Goal: Information Seeking & Learning: Learn about a topic

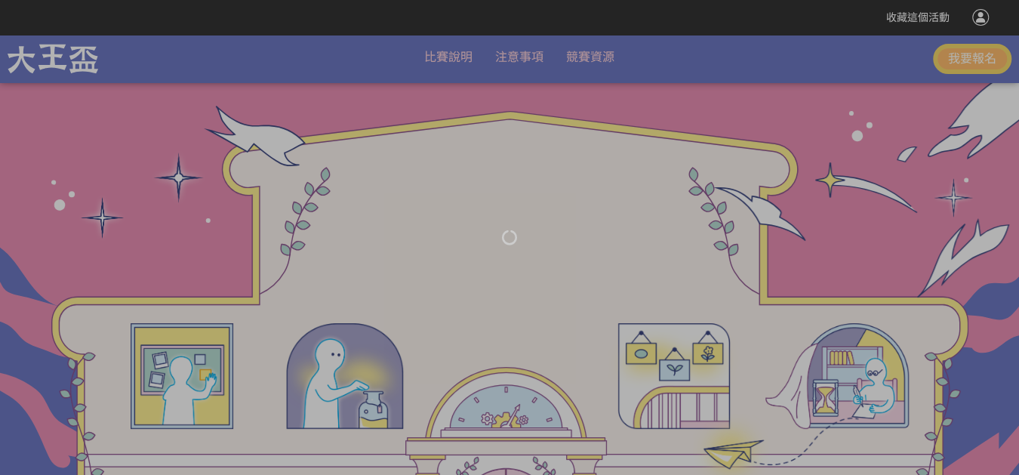
scroll to position [3460, 0]
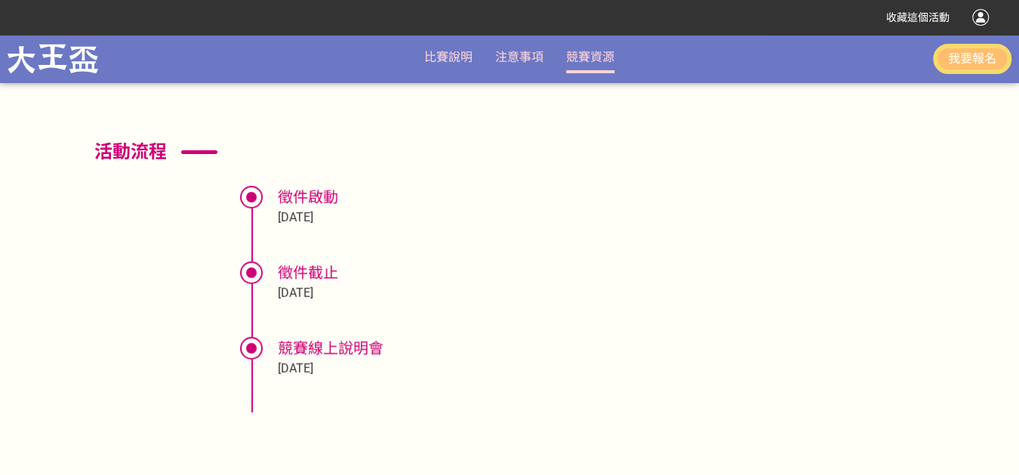
click at [570, 57] on link "競賽資源" at bounding box center [590, 57] width 48 height 14
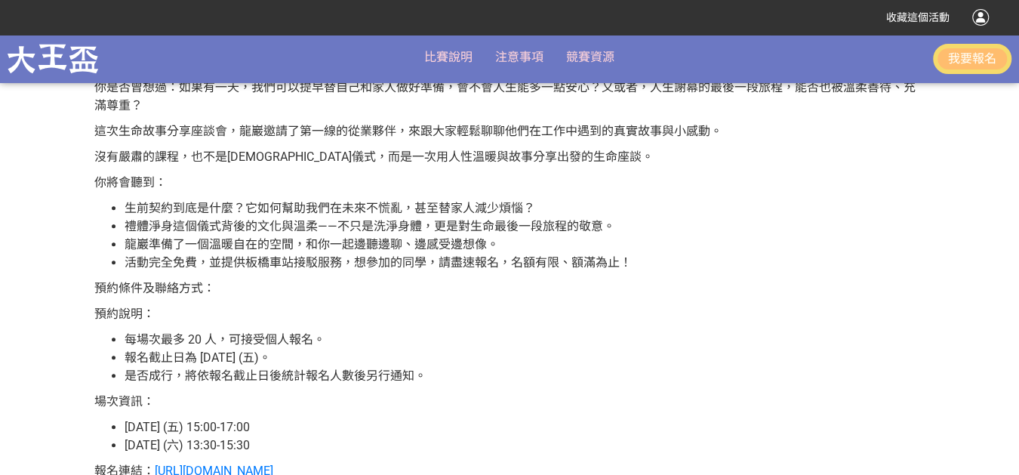
scroll to position [335, 0]
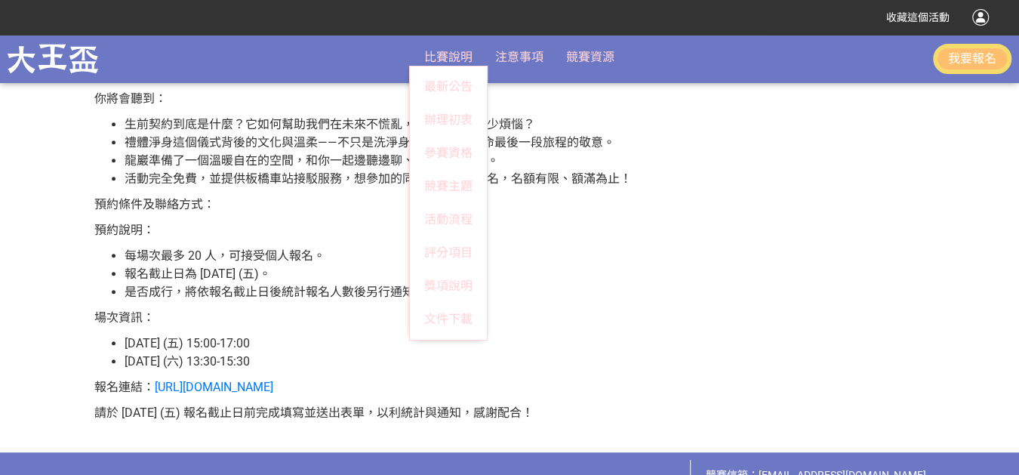
click at [444, 61] on span "比賽說明" at bounding box center [448, 57] width 48 height 14
click at [453, 61] on span "比賽說明" at bounding box center [448, 57] width 48 height 14
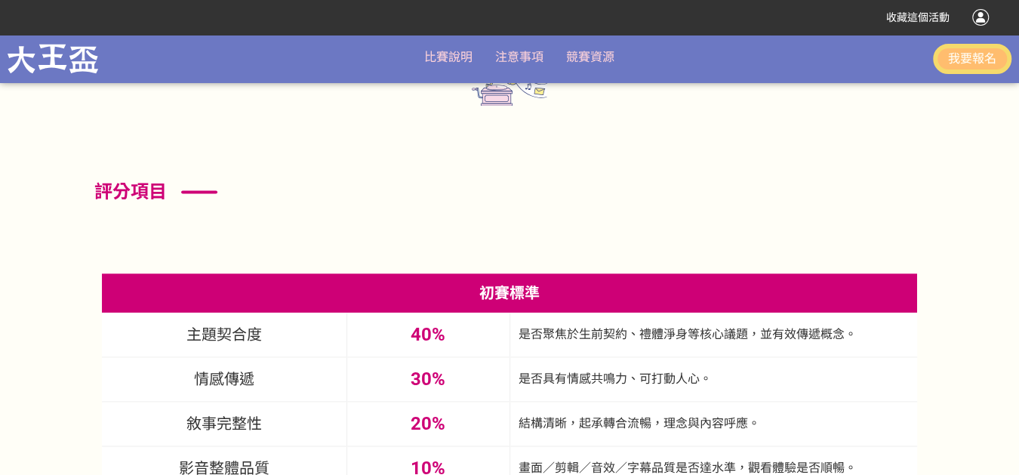
scroll to position [4468, 0]
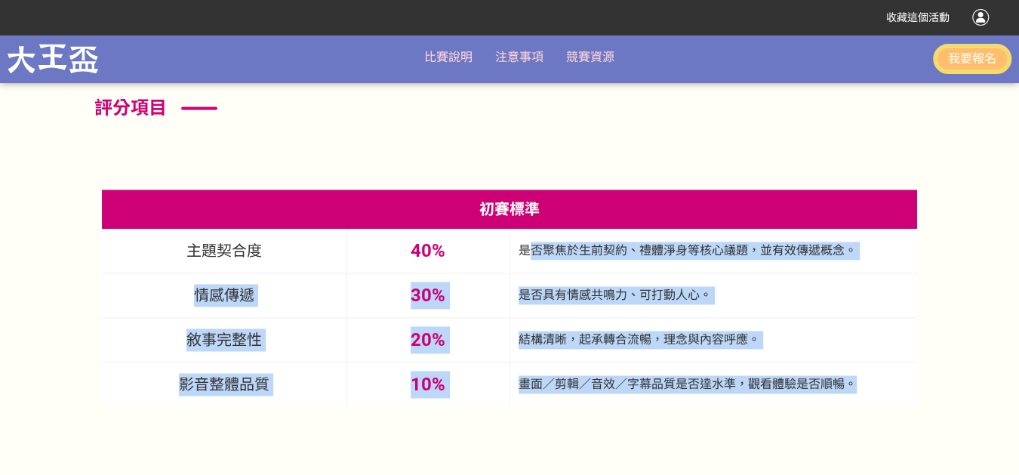
drag, startPoint x: 527, startPoint y: 245, endPoint x: 868, endPoint y: 387, distance: 368.6
click at [862, 388] on tbody "主題契合度 40% 是否聚焦於生前契約、禮體淨身等核心議題，並有效傳遞概念。 是否聚焦於生前契約、禮體淨身等核心議題，並有效傳遞概念。 情感傳遞 30% 是否…" at bounding box center [509, 317] width 815 height 177
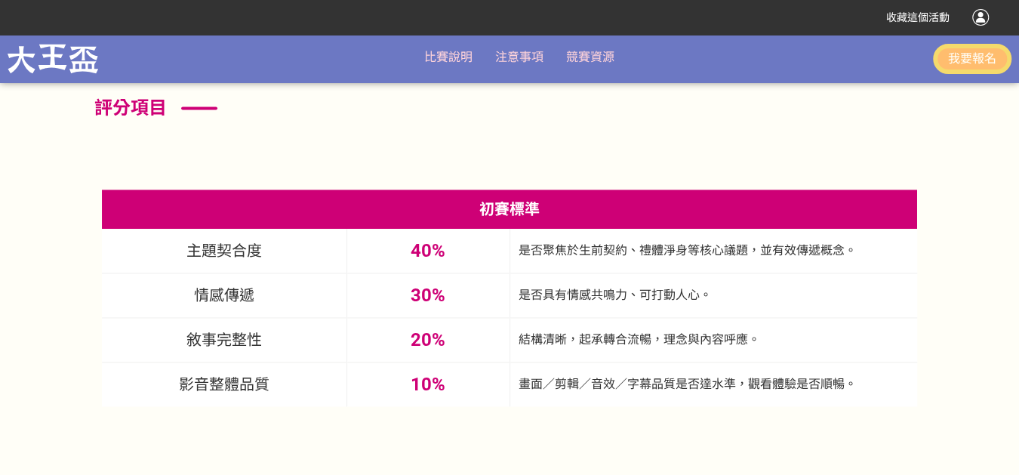
click at [880, 421] on section "評分項目 初賽標準 主題契合度 40% 是否聚焦於生前契約、禮體淨身等核心議題，並有效傳遞概念。 是否聚焦於生前契約、禮體淨身等核心議題，並有效傳遞概念。 情…" at bounding box center [509, 410] width 883 height 671
drag, startPoint x: 564, startPoint y: 258, endPoint x: 721, endPoint y: 251, distance: 157.2
click at [721, 251] on p "是否聚焦於生前契約、禮體淨身等核心議題，並有效傳遞概念。" at bounding box center [714, 251] width 406 height 18
click at [587, 257] on p "是否聚焦於生前契約、禮體淨身等核心議題，並有效傳遞概念。" at bounding box center [714, 251] width 406 height 18
drag, startPoint x: 583, startPoint y: 251, endPoint x: 686, endPoint y: 239, distance: 103.4
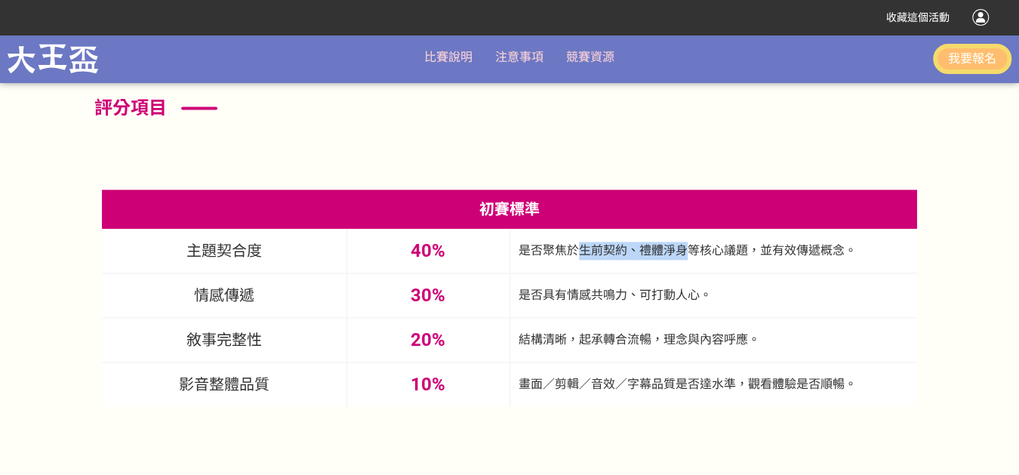
click at [686, 239] on td "是否聚焦於生前契約、禮體淨身等核心議題，並有效傳遞概念。" at bounding box center [714, 251] width 408 height 45
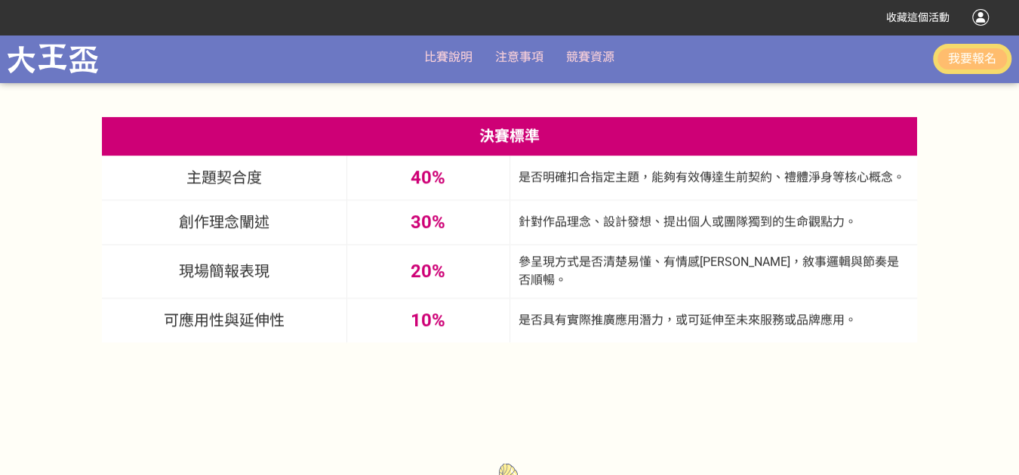
click at [575, 328] on td "是否具有實際推廣應用潛力，或可延伸至未來服務或品牌應用。" at bounding box center [714, 320] width 408 height 45
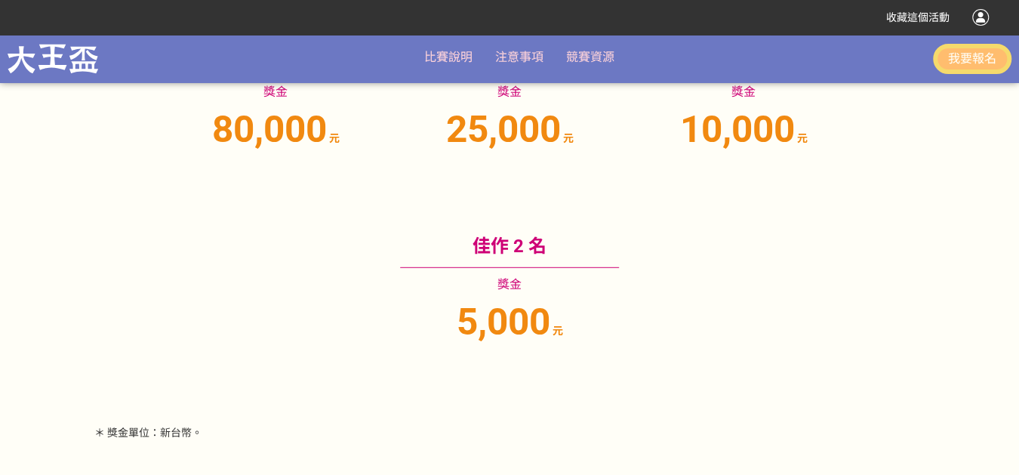
scroll to position [5222, 0]
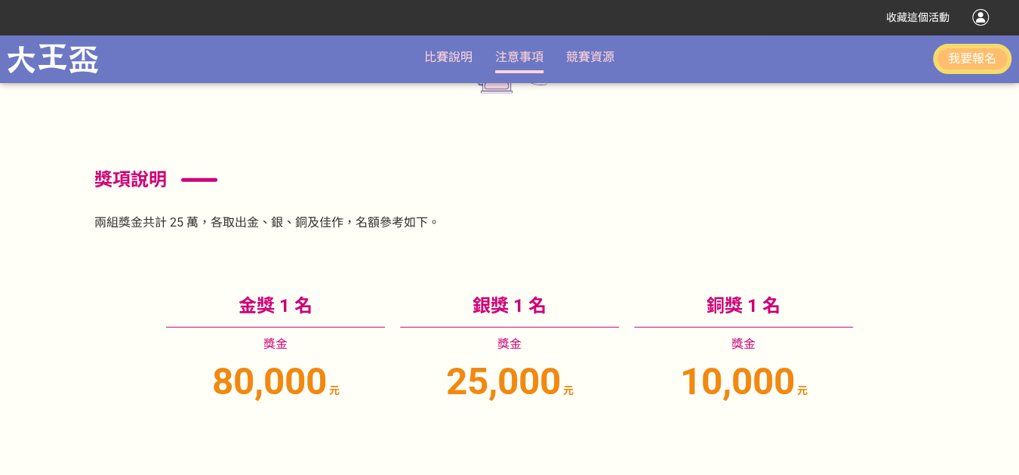
click at [534, 66] on li "注意事項" at bounding box center [519, 58] width 48 height 32
click at [510, 71] on li "注意事項" at bounding box center [519, 58] width 48 height 32
click at [511, 60] on link "注意事項" at bounding box center [519, 57] width 48 height 14
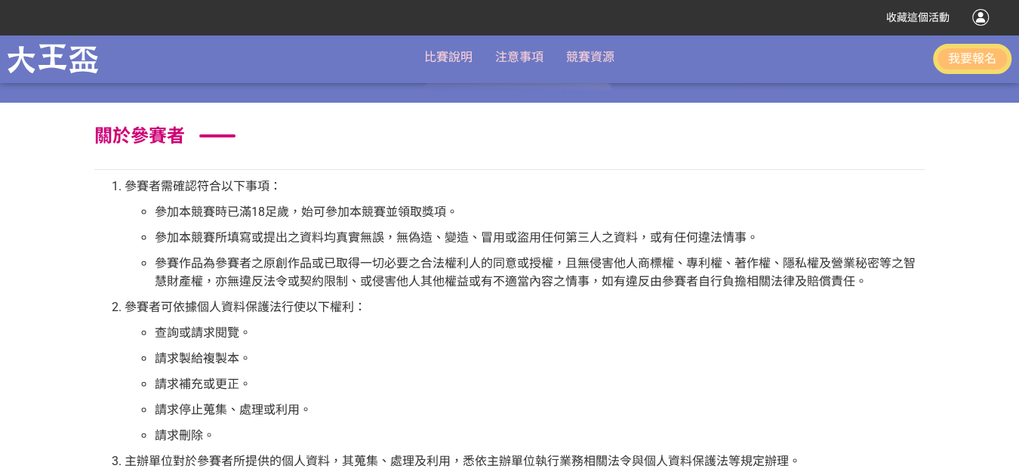
scroll to position [251, 0]
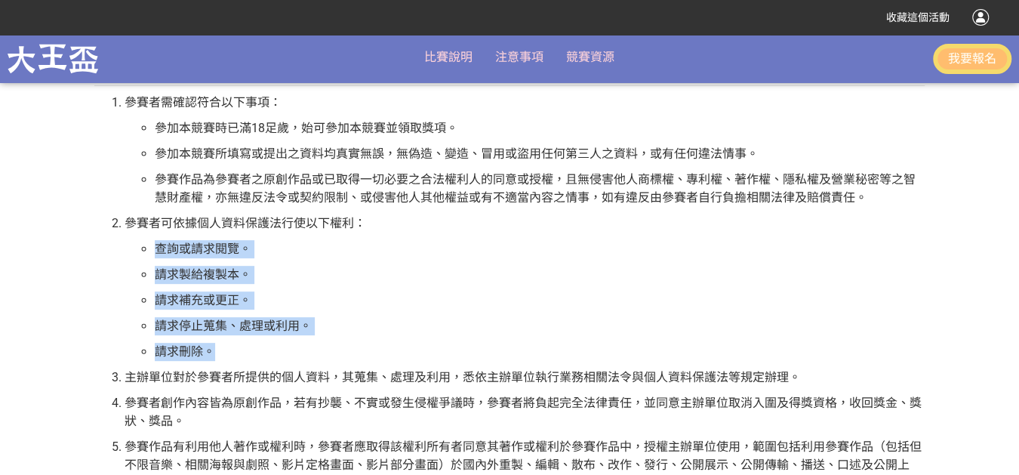
drag, startPoint x: 157, startPoint y: 248, endPoint x: 224, endPoint y: 350, distance: 122.1
click at [224, 350] on ul "查詢或請求閱覽。 請求製給複製本。 請求補充或更正。 請求停止蒐集、處理或利用。 請求刪除。" at bounding box center [525, 300] width 800 height 121
click at [249, 344] on p "請求刪除。" at bounding box center [540, 352] width 770 height 18
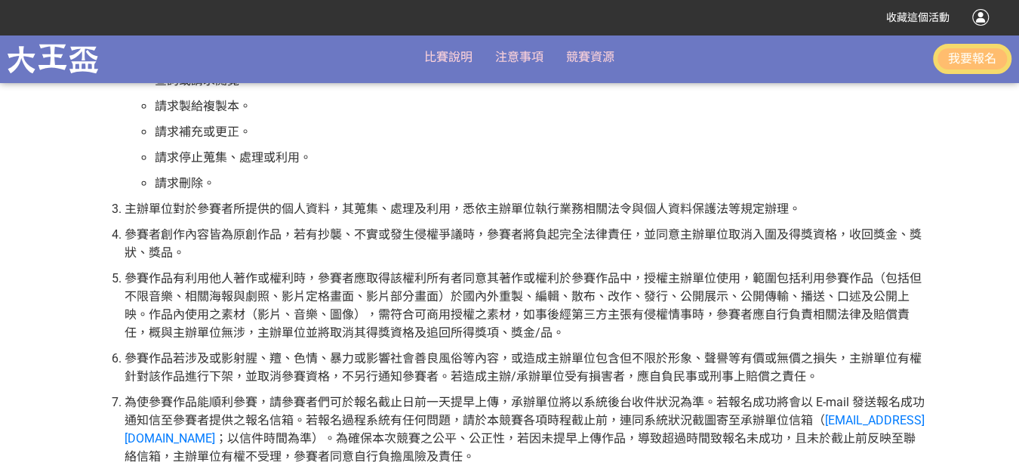
scroll to position [504, 0]
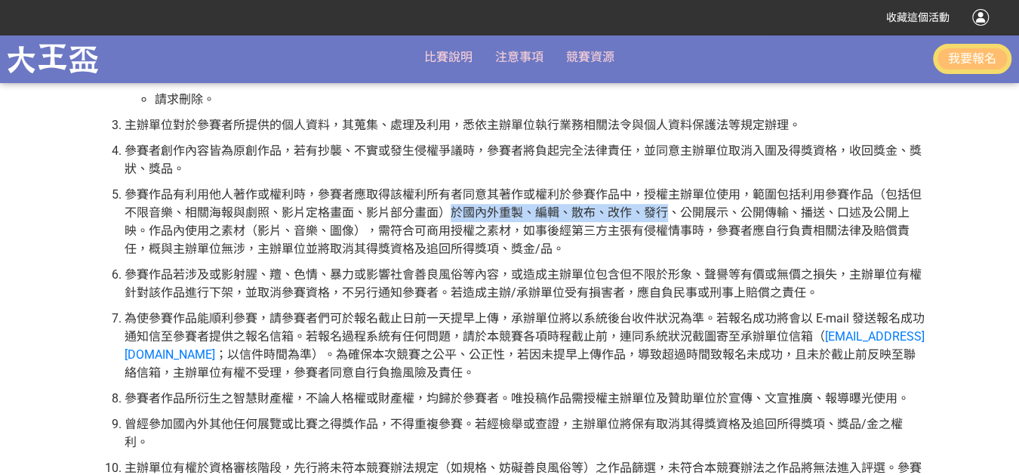
drag, startPoint x: 452, startPoint y: 215, endPoint x: 665, endPoint y: 210, distance: 213.0
click at [665, 210] on p "參賽作品有利用他人著作或權利時，參賽者應取得該權利所有者同意其著作或權利於參賽作品中，授權主辦單位使用，範圍包括利用參賽作品（包括但不限音樂、相關海報與劇照、…" at bounding box center [525, 222] width 800 height 72
click at [519, 247] on p "參賽作品有利用他人著作或權利時，參賽者應取得該權利所有者同意其著作或權利於參賽作品中，授權主辦單位使用，範圍包括利用參賽作品（包括但不限音樂、相關海報與劇照、…" at bounding box center [525, 222] width 800 height 72
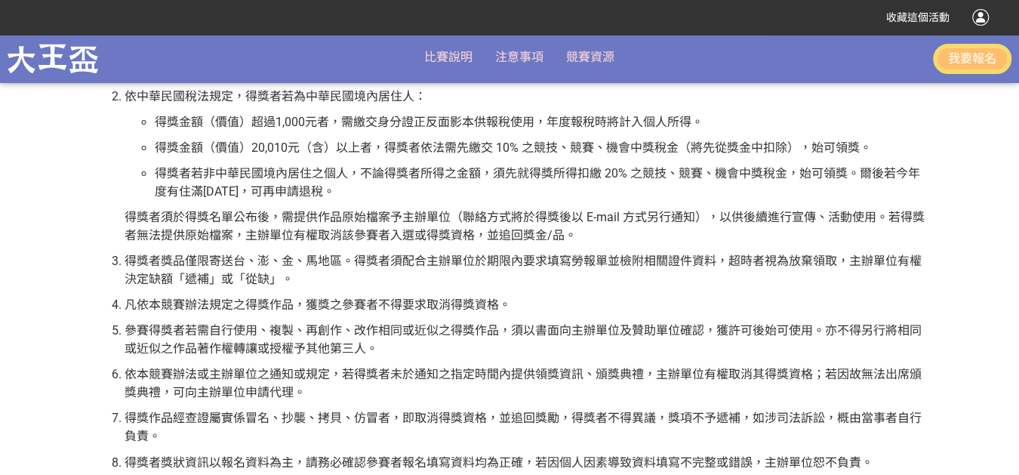
scroll to position [1090, 0]
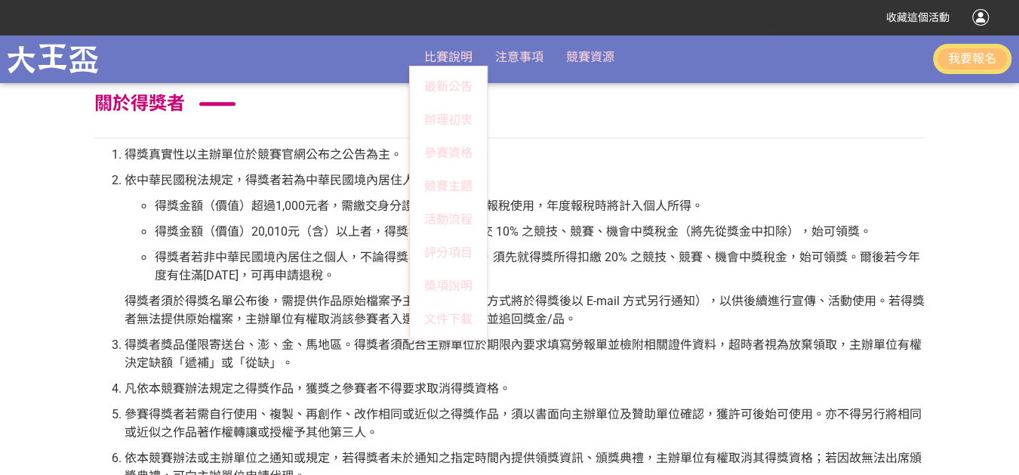
click at [458, 62] on span "比賽說明" at bounding box center [448, 57] width 48 height 14
click at [443, 111] on link "辦理初衷" at bounding box center [448, 119] width 77 height 33
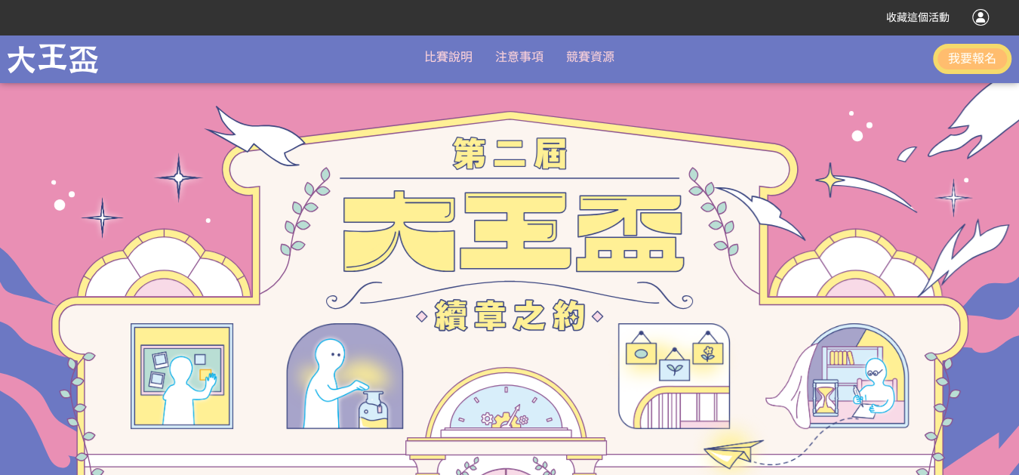
scroll to position [1048, 0]
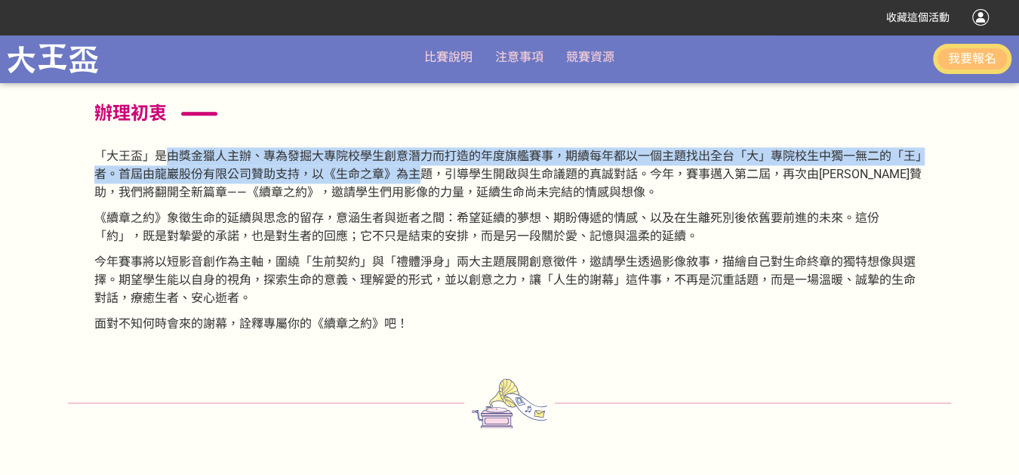
drag, startPoint x: 172, startPoint y: 151, endPoint x: 421, endPoint y: 167, distance: 249.7
click at [421, 167] on p "「大王盃」是由獎金獵人主辦、專為發掘大專院校學生創意潛力而打造的年度旗艦賽事，期續每年都以一個主題找出全台「大」專院校生中獨一無二的「王」者。首屆由龍巖股份有…" at bounding box center [509, 174] width 831 height 54
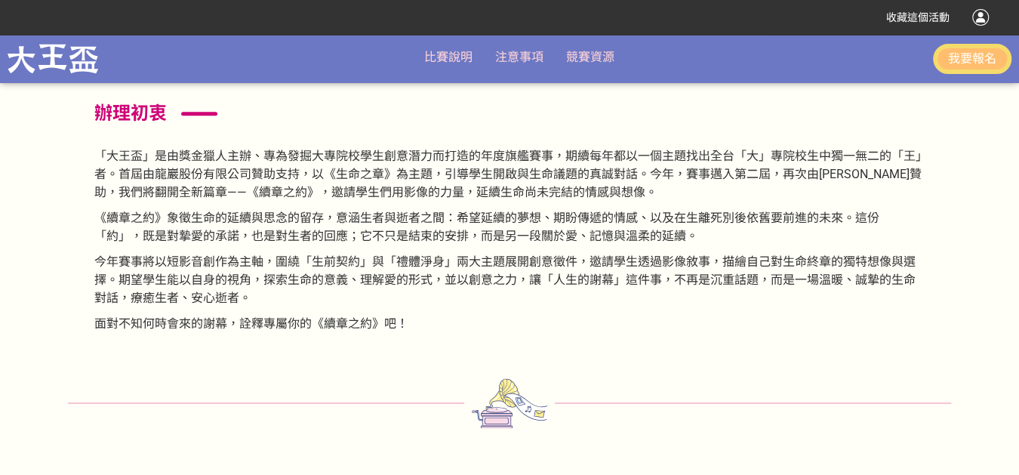
click at [503, 199] on p "「大王盃」是由獎金獵人主辦、專為發掘大專院校學生創意潛力而打造的年度旗艦賽事，期續每年都以一個主題找出全台「大」專院校生中獨一無二的「王」者。首屆由龍巖股份有…" at bounding box center [509, 174] width 831 height 54
drag, startPoint x: 353, startPoint y: 180, endPoint x: 411, endPoint y: 170, distance: 59.0
click at [411, 170] on p "「大王盃」是由獎金獵人主辦、專為發掘大專院校學生創意潛力而打造的年度旗艦賽事，期續每年都以一個主題找出全台「大」專院校生中獨一無二的「王」者。首屆由龍巖股份有…" at bounding box center [509, 174] width 831 height 54
click at [686, 199] on p "「大王盃」是由獎金獵人主辦、專為發掘大專院校學生創意潛力而打造的年度旗艦賽事，期續每年都以一個主題找出全台「大」專院校生中獨一無二的「王」者。首屆由龍巖股份有…" at bounding box center [509, 174] width 831 height 54
drag, startPoint x: 193, startPoint y: 217, endPoint x: 319, endPoint y: 217, distance: 126.1
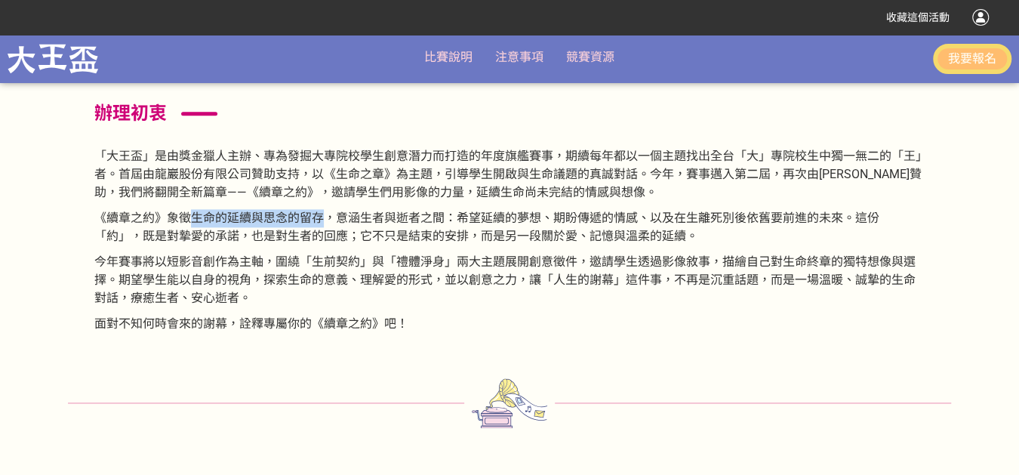
click at [319, 217] on p "《續章之約》象徵生命的延續與思念的留存，意涵生者與逝者之間：希望延續的夢想、期盼傳遞的情感、以及在生離死別後依舊要前進的未來。這份「約」，既是對摯愛的承諾，也…" at bounding box center [509, 227] width 831 height 36
click at [329, 232] on p "《續章之約》象徵生命的延續與思念的留存，意涵生者與逝者之間：希望延續的夢想、期盼傳遞的情感、以及在生離死別後依舊要前進的未來。這份「約」，既是對摯愛的承諾，也…" at bounding box center [509, 227] width 831 height 36
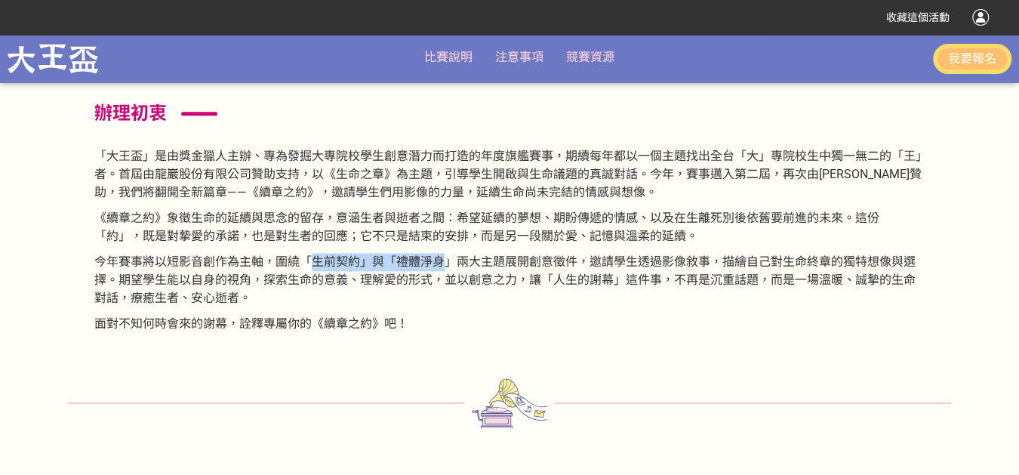
drag, startPoint x: 307, startPoint y: 258, endPoint x: 442, endPoint y: 258, distance: 135.9
click at [442, 258] on p "今年賽事將以短影音創作為主軸，圍繞「生前契約」與「禮體淨身」兩大主題展開創意徵件，邀請學生透過影像敘事，描繪自己對生命終章的獨特想像與選擇。期望學生能以自身的…" at bounding box center [509, 280] width 831 height 54
click at [529, 285] on p "今年賽事將以短影音創作為主軸，圍繞「生前契約」與「禮體淨身」兩大主題展開創意徵件，邀請學生透過影像敘事，描繪自己對生命終章的獨特想像與選擇。期望學生能以自身的…" at bounding box center [509, 280] width 831 height 54
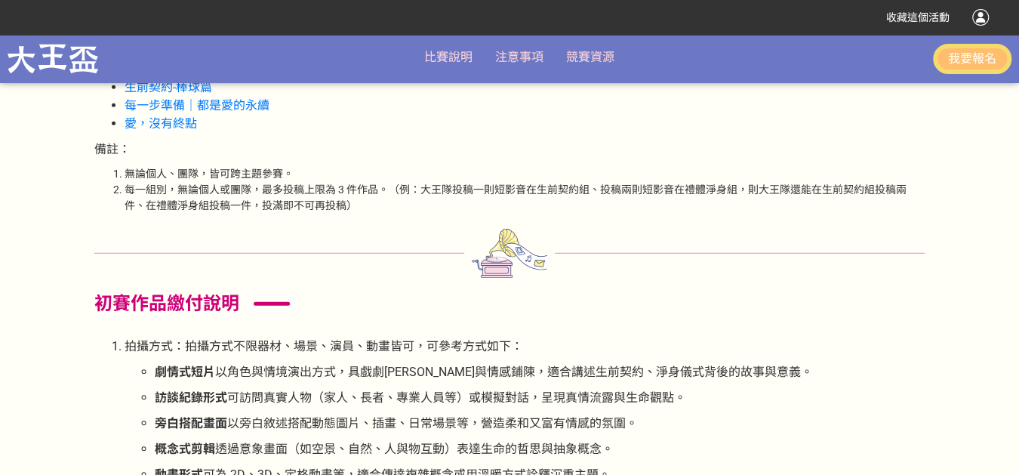
scroll to position [2474, 0]
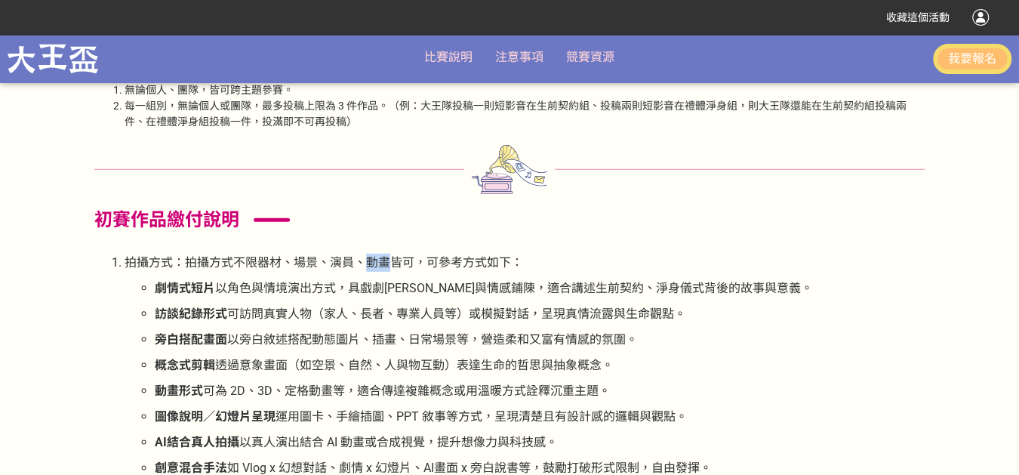
drag, startPoint x: 367, startPoint y: 262, endPoint x: 387, endPoint y: 258, distance: 20.0
click at [387, 258] on p "拍攝方式：拍攝方式不限器材、場景、演員、動畫皆可，可參考方式如下：" at bounding box center [525, 263] width 800 height 18
drag, startPoint x: 243, startPoint y: 266, endPoint x: 348, endPoint y: 260, distance: 105.1
click at [348, 260] on p "拍攝方式：拍攝方式不限器材、場景、演員、動畫皆可，可參考方式如下：" at bounding box center [525, 263] width 800 height 18
drag, startPoint x: 368, startPoint y: 257, endPoint x: 387, endPoint y: 254, distance: 19.1
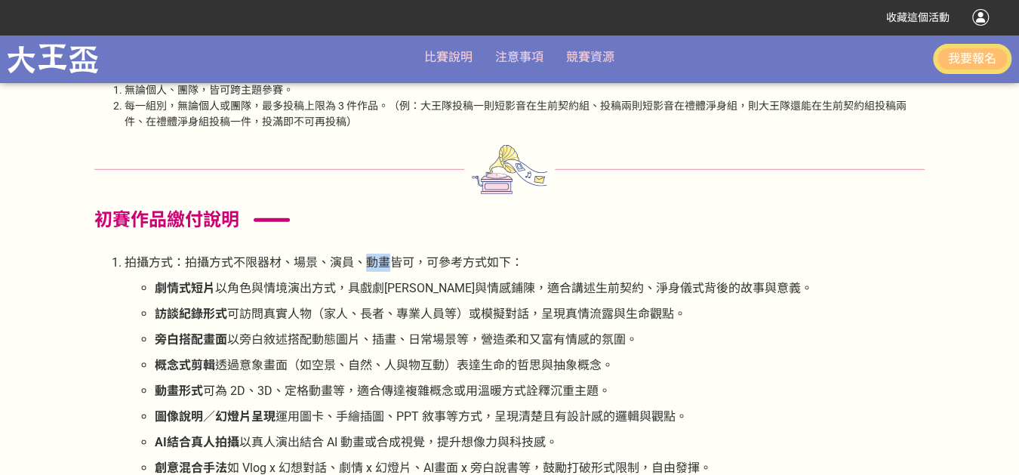
click at [387, 254] on p "拍攝方式：拍攝方式不限器材、場景、演員、動畫皆可，可參考方式如下：" at bounding box center [525, 263] width 800 height 18
click at [247, 335] on span "以旁白敘述搭配動態圖片、插畫、日常場景等，營造柔和又富有情感的氛圍。" at bounding box center [432, 339] width 411 height 14
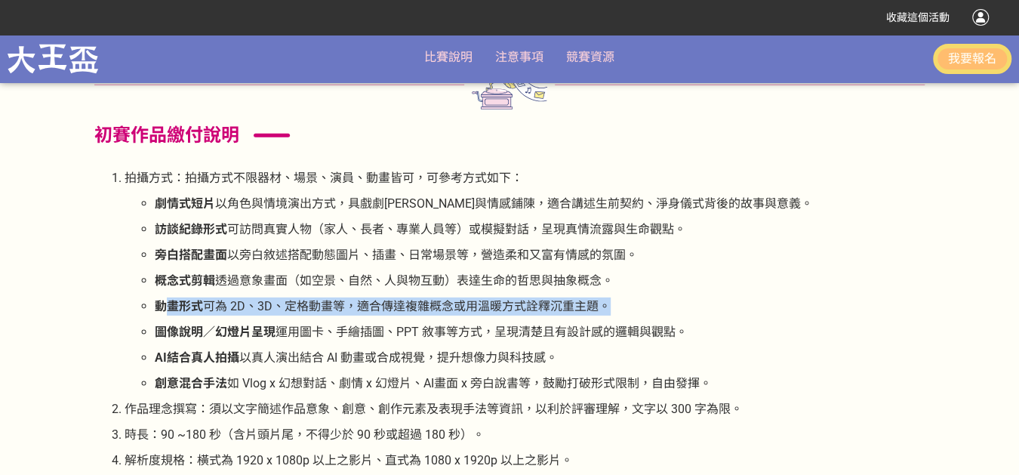
drag, startPoint x: 161, startPoint y: 305, endPoint x: 611, endPoint y: 307, distance: 450.0
click at [611, 307] on p "動畫形式 可為 2D、3D、定格動畫等，適合傳達複雜概念或用溫暖方式詮釋沉重主題。" at bounding box center [540, 306] width 770 height 18
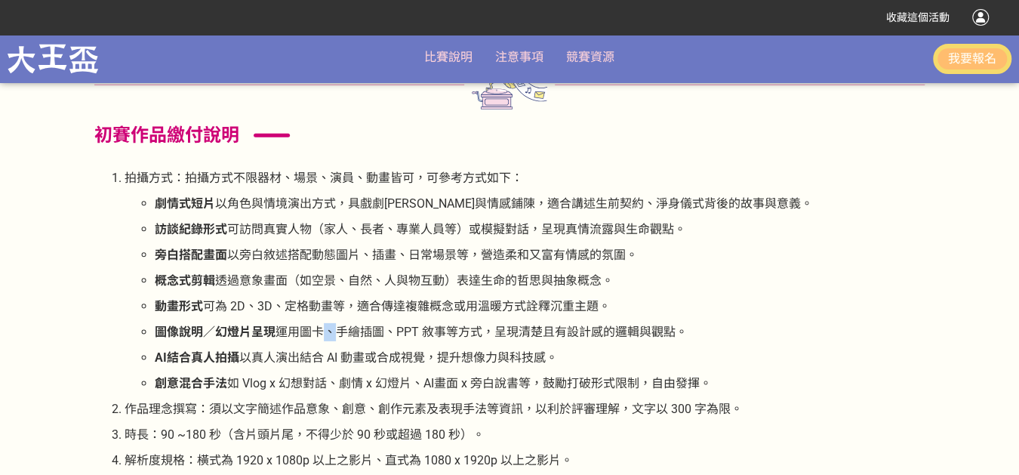
drag, startPoint x: 340, startPoint y: 328, endPoint x: 301, endPoint y: 331, distance: 39.4
click at [308, 331] on span "運用圖卡、手繪插圖、PPT 敘事等方式，呈現清楚且有設計感的邏輯與觀點。" at bounding box center [482, 332] width 412 height 14
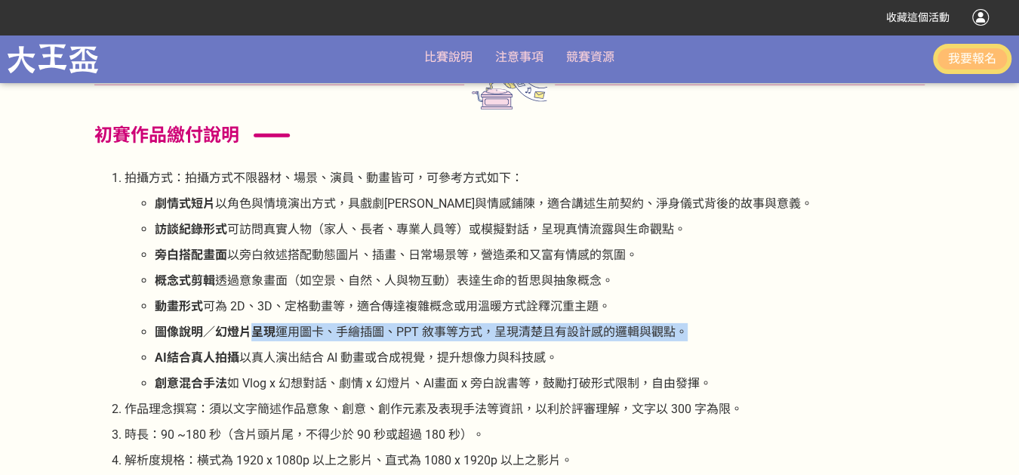
drag, startPoint x: 254, startPoint y: 328, endPoint x: 776, endPoint y: 341, distance: 521.9
click at [776, 341] on ul "劇情式短片 以角色與情境演出方式，具戲劇張力與情感鋪陳，適合講述生前契約、淨身儀式背後的故事與意義。 訪談紀錄形式 可訪問真實人物（家人、長者、專業人員等）或…" at bounding box center [525, 294] width 800 height 198
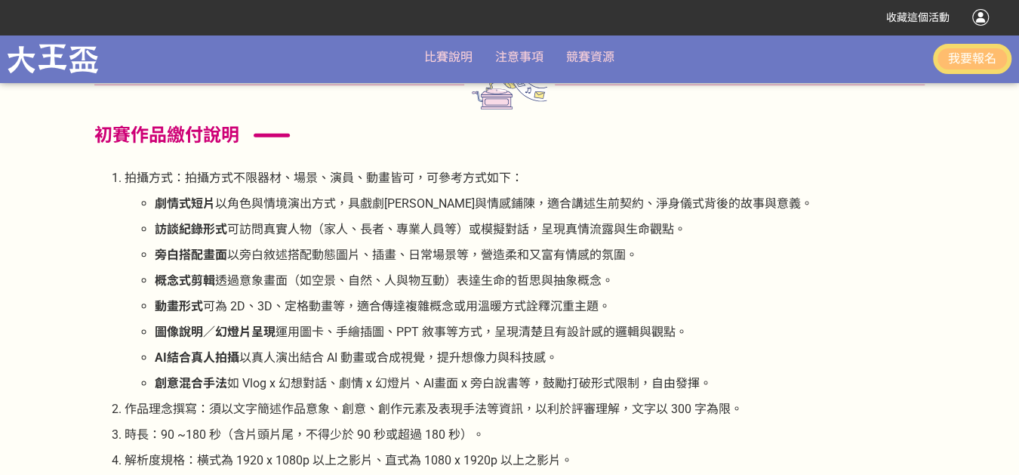
click at [743, 349] on p "AI結合真人拍攝 以真人演出結合 AI 動畫或合成視覺，提升想像力與科技感。" at bounding box center [540, 358] width 770 height 18
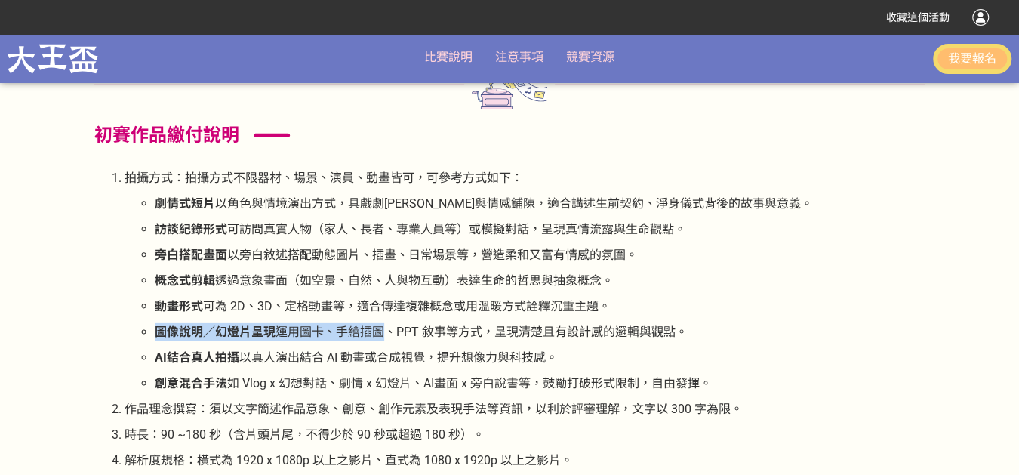
drag, startPoint x: 166, startPoint y: 332, endPoint x: 382, endPoint y: 332, distance: 215.9
click at [382, 332] on ul "劇情式短片 以角色與情境演出方式，具戲劇張力與情感鋪陳，適合講述生前契約、淨身儀式背後的故事與意義。 訪談紀錄形式 可訪問真實人物（家人、長者、專業人員等）或…" at bounding box center [525, 294] width 800 height 198
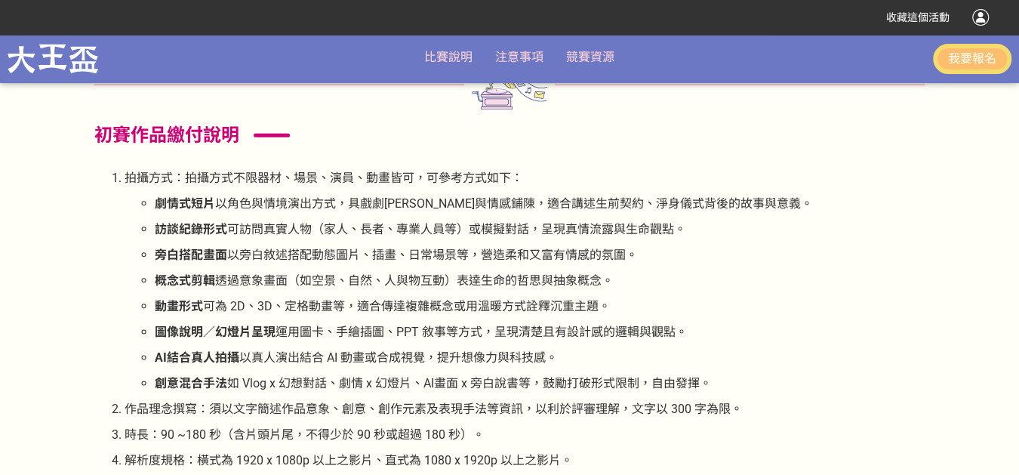
click at [685, 284] on p "概念式剪輯 透過意象畫面（如空景、自然、人與物互動）表達生命的哲思與抽象概念。" at bounding box center [540, 281] width 770 height 18
drag, startPoint x: 168, startPoint y: 250, endPoint x: 200, endPoint y: 255, distance: 32.1
click at [200, 255] on strong "旁白搭配畫面" at bounding box center [191, 255] width 72 height 14
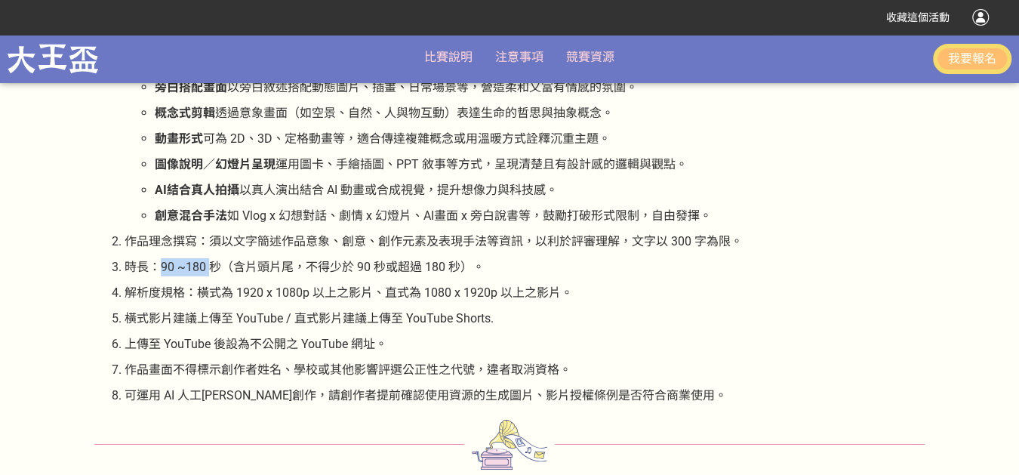
drag, startPoint x: 163, startPoint y: 270, endPoint x: 211, endPoint y: 265, distance: 47.8
click at [211, 265] on p "時長：90 ~180 秒（含片頭片尾，不得少於 90 秒或超過 180 秒）。" at bounding box center [525, 267] width 800 height 18
drag, startPoint x: 195, startPoint y: 295, endPoint x: 228, endPoint y: 288, distance: 33.9
click at [228, 288] on p "解析度規格：橫式為 1920 x 1080p 以上之影片、直式為 1080 x 1920p 以上之影片。" at bounding box center [525, 293] width 800 height 18
drag, startPoint x: 384, startPoint y: 284, endPoint x: 401, endPoint y: 284, distance: 16.6
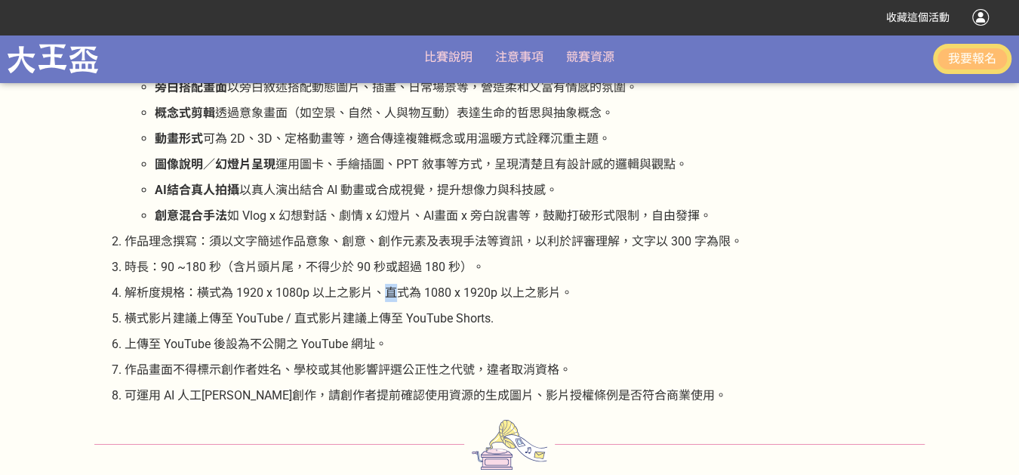
click at [401, 284] on p "解析度規格：橫式為 1920 x 1080p 以上之影片、直式為 1080 x 1920p 以上之影片。" at bounding box center [525, 293] width 800 height 18
drag, startPoint x: 189, startPoint y: 291, endPoint x: 233, endPoint y: 290, distance: 44.6
click at [233, 290] on p "解析度規格：橫式為 1920 x 1080p 以上之影片、直式為 1080 x 1920p 以上之影片。" at bounding box center [525, 293] width 800 height 18
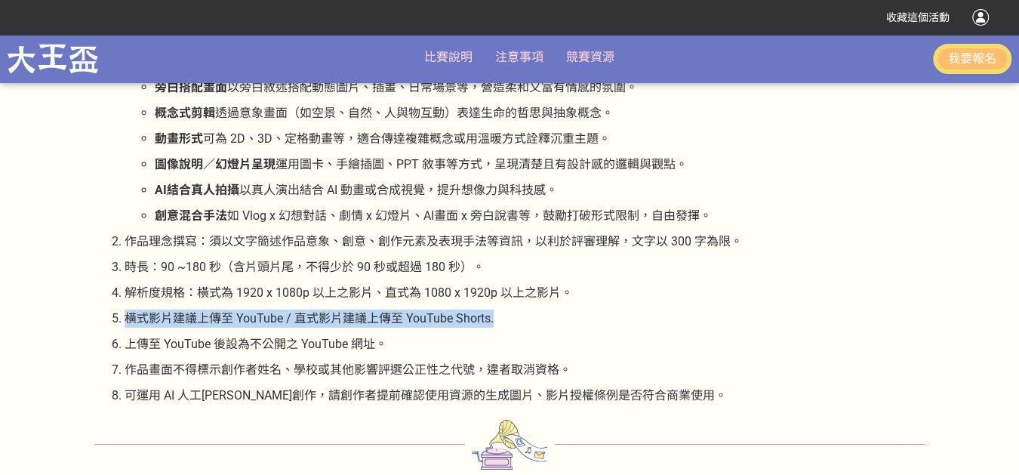
drag, startPoint x: 125, startPoint y: 317, endPoint x: 517, endPoint y: 315, distance: 392.6
click at [517, 315] on p "橫式影片建議上傳至 YouTube / 直式影片建議上傳至 YouTube Shorts." at bounding box center [525, 319] width 800 height 18
drag, startPoint x: 513, startPoint y: 319, endPoint x: 472, endPoint y: 333, distance: 43.0
click at [512, 319] on p "橫式影片建議上傳至 YouTube / 直式影片建議上傳至 YouTube Shorts." at bounding box center [525, 319] width 800 height 18
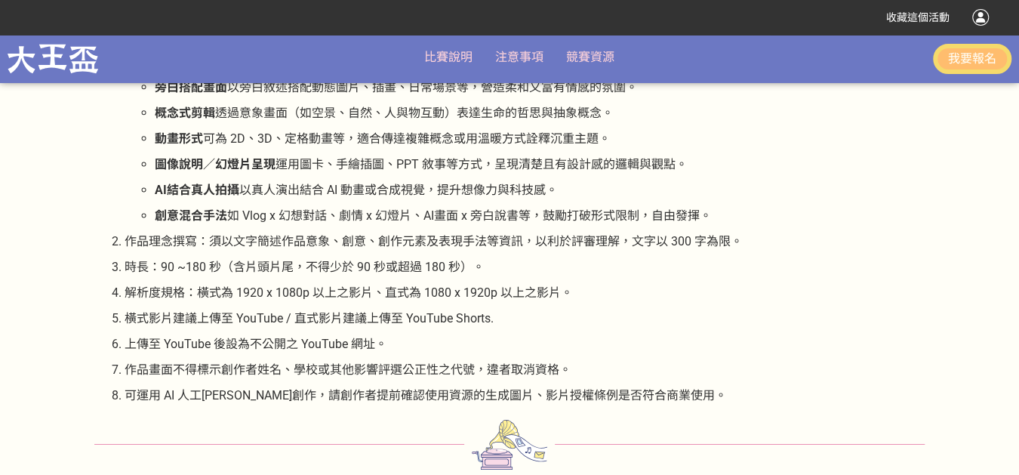
click at [414, 339] on p "上傳至 YouTube 後設為不公開之 YouTube 網址。" at bounding box center [525, 344] width 800 height 18
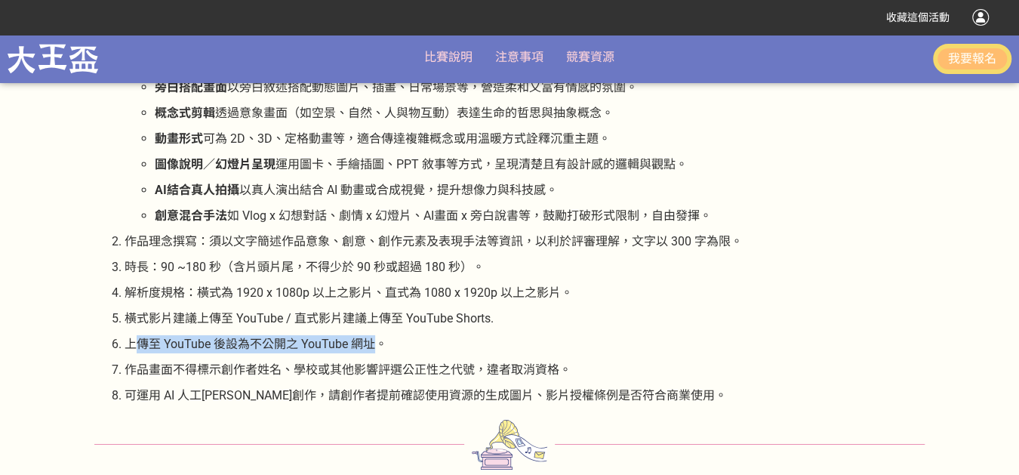
drag, startPoint x: 133, startPoint y: 344, endPoint x: 377, endPoint y: 337, distance: 244.0
click at [377, 337] on p "上傳至 YouTube 後設為不公開之 YouTube 網址。" at bounding box center [525, 344] width 800 height 18
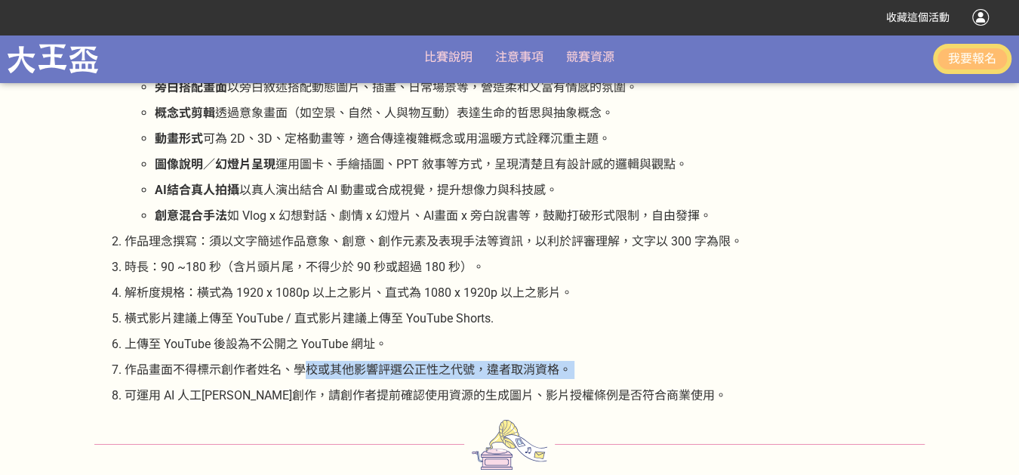
drag, startPoint x: 185, startPoint y: 380, endPoint x: 301, endPoint y: 362, distance: 116.9
click at [301, 362] on ol "拍攝方式：拍攝方式不限器材、場景、演員、動畫皆可，可參考方式如下： 劇情式短片 以角色與情境演出方式，具戲劇張力與情感鋪陳，適合講述生前契約、淨身儀式背後的故…" at bounding box center [509, 203] width 831 height 403
click at [139, 365] on p "作品畫面不得標示創作者姓名、學校或其他影響評選公正性之代號，違者取消資格。" at bounding box center [525, 370] width 800 height 18
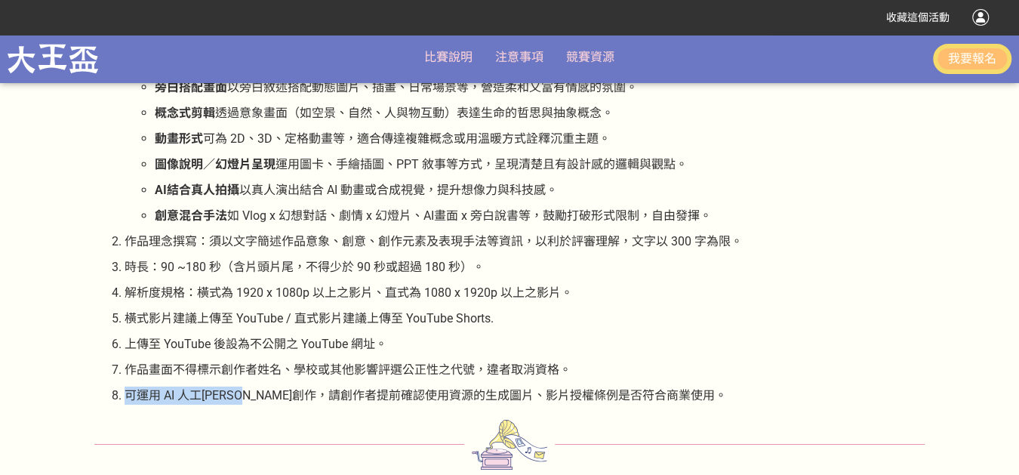
drag, startPoint x: 127, startPoint y: 392, endPoint x: 276, endPoint y: 396, distance: 148.8
click at [276, 396] on p "可運用 AI 人工智慧輔助創作，請創作者提前確認使用資源的生成圖片、影片授權條例是否符合商業使用。" at bounding box center [525, 396] width 800 height 18
click at [565, 380] on ol "拍攝方式：拍攝方式不限器材、場景、演員、動畫皆可，可參考方式如下： 劇情式短片 以角色與情境演出方式，具戲劇張力與情感鋪陳，適合講述生前契約、淨身儀式背後的故…" at bounding box center [509, 203] width 831 height 403
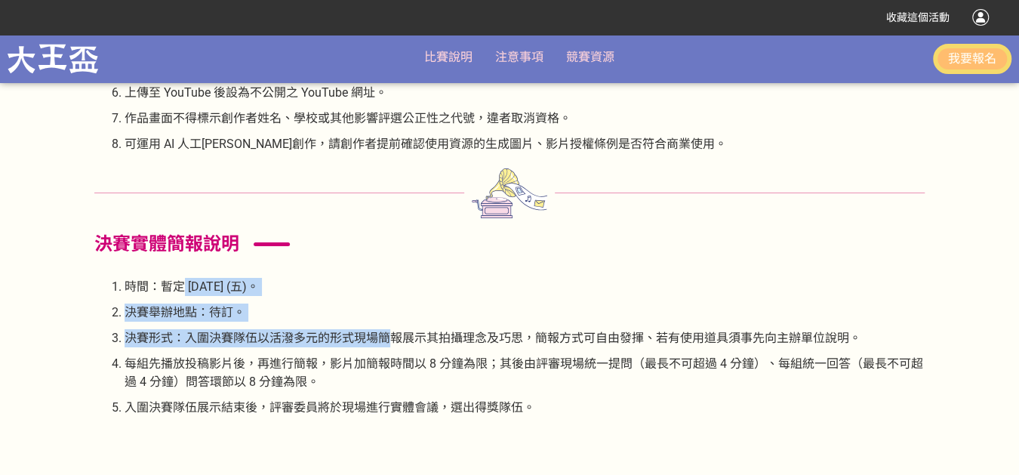
drag, startPoint x: 184, startPoint y: 285, endPoint x: 384, endPoint y: 334, distance: 206.0
click at [384, 334] on ol "時間：暫定 2026/02/06 (五)。 決賽舉辦地點：待訂。 決賽形式：入圍決賽隊伍以活潑多元的形式現場簡報展示其拍攝理念及巧思，簡報方式可自由發揮、若有…" at bounding box center [509, 347] width 831 height 139
click at [374, 342] on p "決賽形式：入圍決賽隊伍以活潑多元的形式現場簡報展示其拍攝理念及巧思，簡報方式可自由發揮、若有使用道具須事先向主辦單位說明。" at bounding box center [525, 338] width 800 height 18
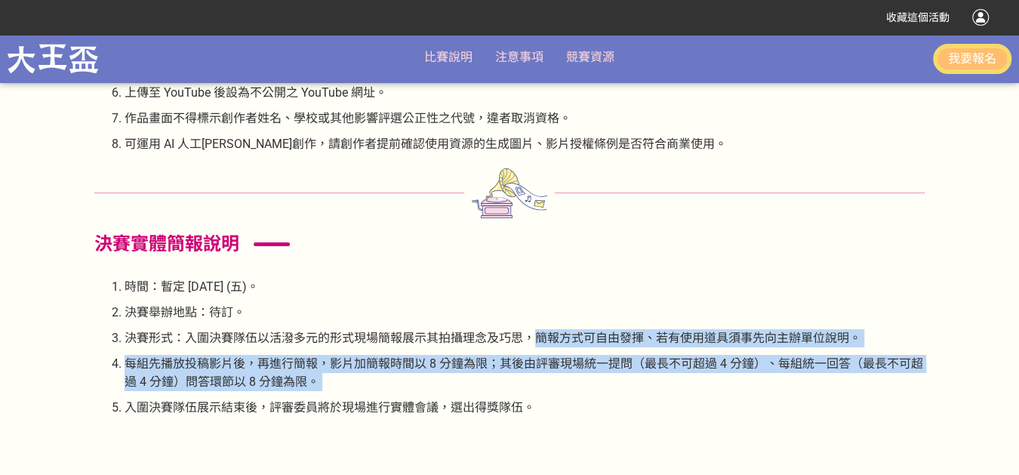
drag, startPoint x: 533, startPoint y: 329, endPoint x: 354, endPoint y: 390, distance: 189.1
click at [354, 390] on ol "時間：暫定 2026/02/06 (五)。 決賽舉辦地點：待訂。 決賽形式：入圍決賽隊伍以活潑多元的形式現場簡報展示其拍攝理念及巧思，簡報方式可自由發揮、若有…" at bounding box center [509, 347] width 831 height 139
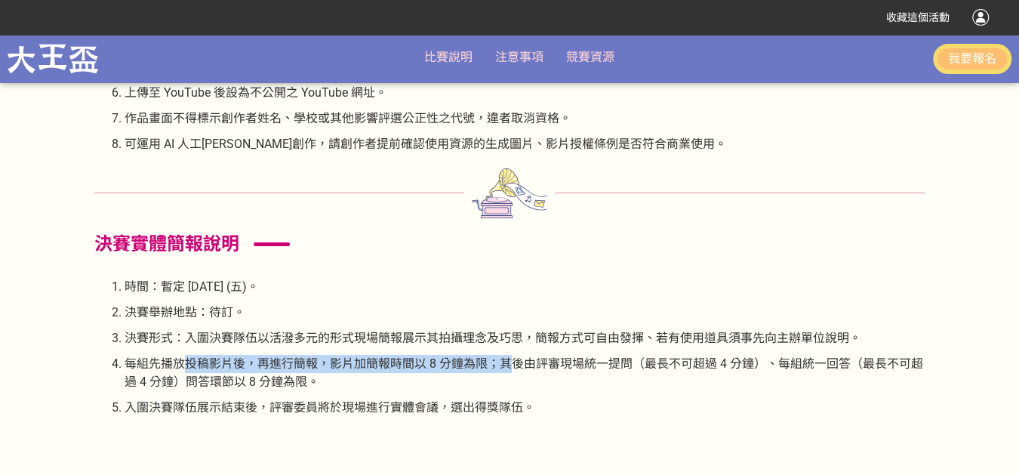
drag, startPoint x: 186, startPoint y: 356, endPoint x: 507, endPoint y: 358, distance: 321.7
click at [507, 358] on p "每組先播放投稿影片後，再進行簡報，影片加簡報時間以 8 分鐘為限；其後由評審現場統一提問（最長不可超過 4 分鐘）、每組統一回答（最長不可超過 4 分鐘）問答…" at bounding box center [525, 373] width 800 height 36
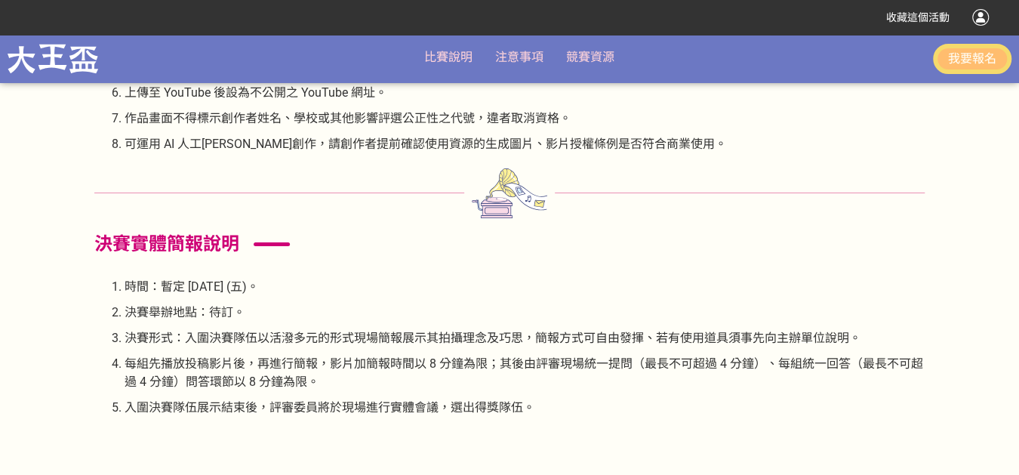
click at [809, 391] on ol "時間：暫定 2026/02/06 (五)。 決賽舉辦地點：待訂。 決賽形式：入圍決賽隊伍以活潑多元的形式現場簡報展示其拍攝理念及巧思，簡報方式可自由發揮、若有…" at bounding box center [509, 347] width 831 height 139
drag, startPoint x: 789, startPoint y: 364, endPoint x: 851, endPoint y: 365, distance: 61.9
click at [851, 365] on p "每組先播放投稿影片後，再進行簡報，影片加簡報時間以 8 分鐘為限；其後由評審現場統一提問（最長不可超過 4 分鐘）、每組統一回答（最長不可超過 4 分鐘）問答…" at bounding box center [525, 373] width 800 height 36
click at [823, 394] on ol "時間：暫定 2026/02/06 (五)。 決賽舉辦地點：待訂。 決賽形式：入圍決賽隊伍以活潑多元的形式現場簡報展示其拍攝理念及巧思，簡報方式可自由發揮、若有…" at bounding box center [509, 347] width 831 height 139
drag, startPoint x: 126, startPoint y: 380, endPoint x: 308, endPoint y: 379, distance: 182.0
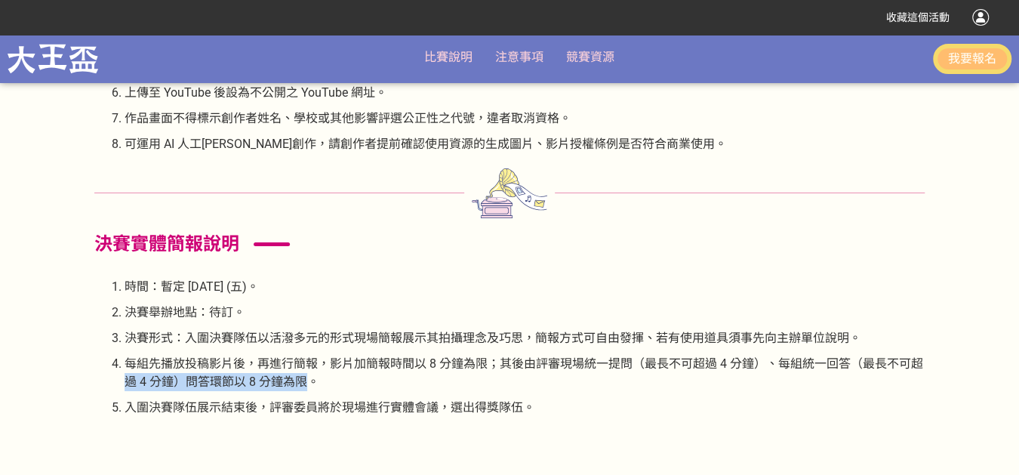
click at [308, 379] on p "每組先播放投稿影片後，再進行簡報，影片加簡報時間以 8 分鐘為限；其後由評審現場統一提問（最長不可超過 4 分鐘）、每組統一回答（最長不可超過 4 分鐘）問答…" at bounding box center [525, 373] width 800 height 36
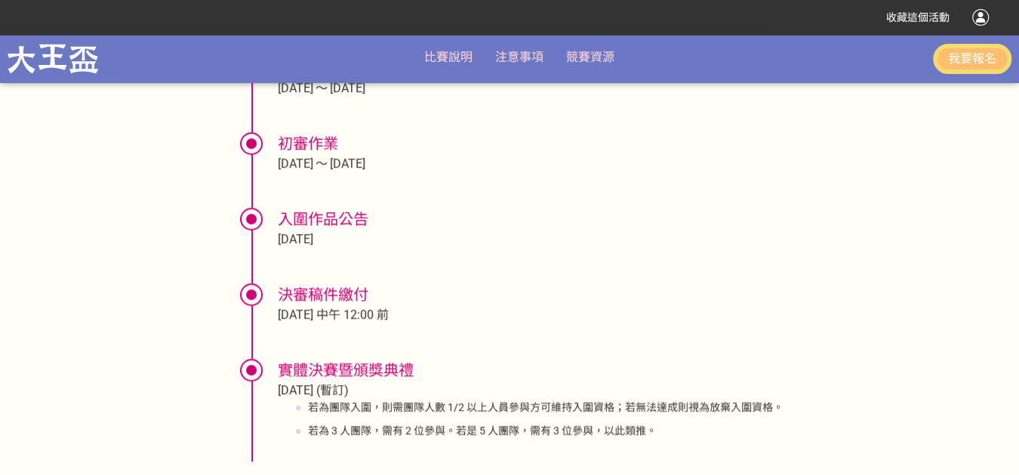
scroll to position [3901, 0]
